Goal: Transaction & Acquisition: Purchase product/service

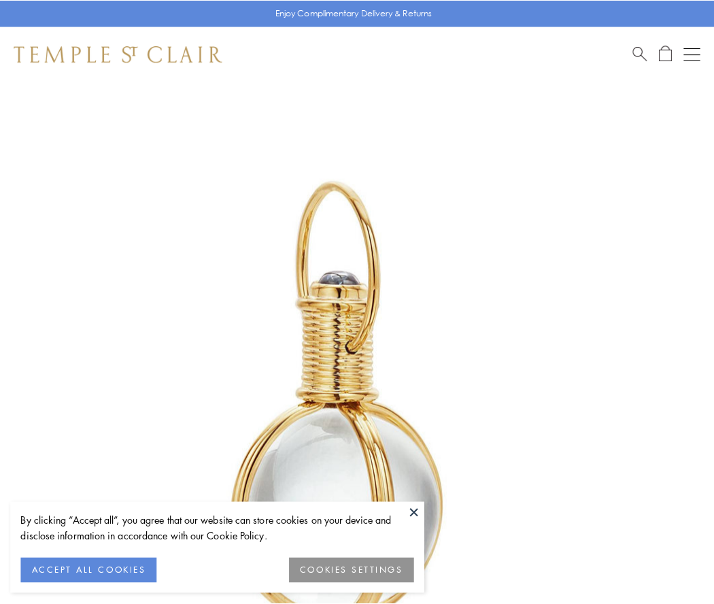
scroll to position [355, 0]
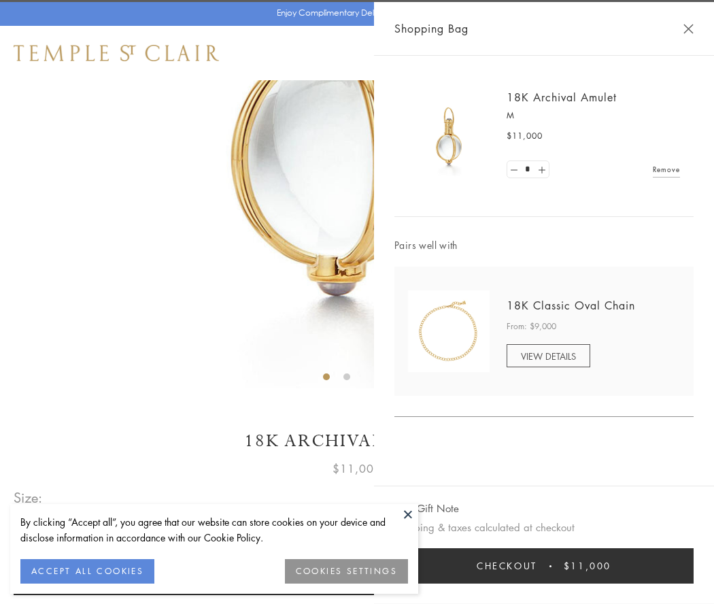
click at [544, 566] on button "Checkout $11,000" at bounding box center [544, 565] width 299 height 35
